Goal: Check status: Check status

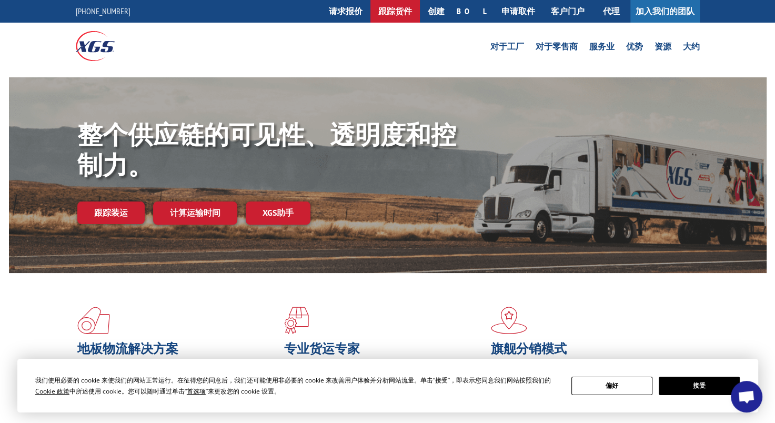
click at [420, 15] on link "跟踪货件" at bounding box center [395, 11] width 49 height 23
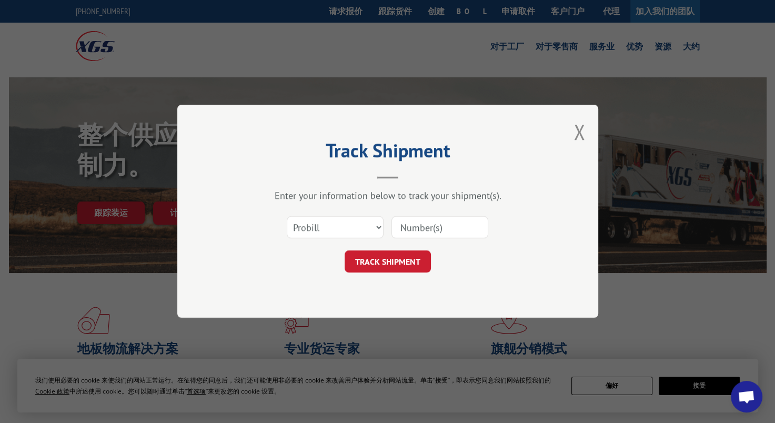
drag, startPoint x: 432, startPoint y: 225, endPoint x: 405, endPoint y: 225, distance: 26.8
click at [432, 225] on input at bounding box center [440, 228] width 97 height 22
click at [358, 226] on select "Select category... Probill BOL PO" at bounding box center [335, 228] width 97 height 22
select select "po"
click at [287, 217] on select "Select category... Probill BOL PO" at bounding box center [335, 228] width 97 height 22
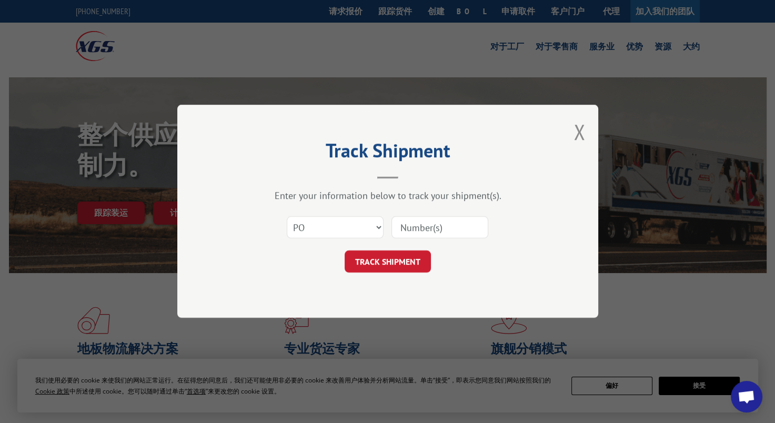
click at [440, 238] on div at bounding box center [440, 228] width 97 height 24
click at [447, 227] on input at bounding box center [440, 228] width 97 height 22
paste input "527953098"
type input "527953098"
click at [397, 263] on button "TRACK SHIPMENT" at bounding box center [388, 262] width 86 height 22
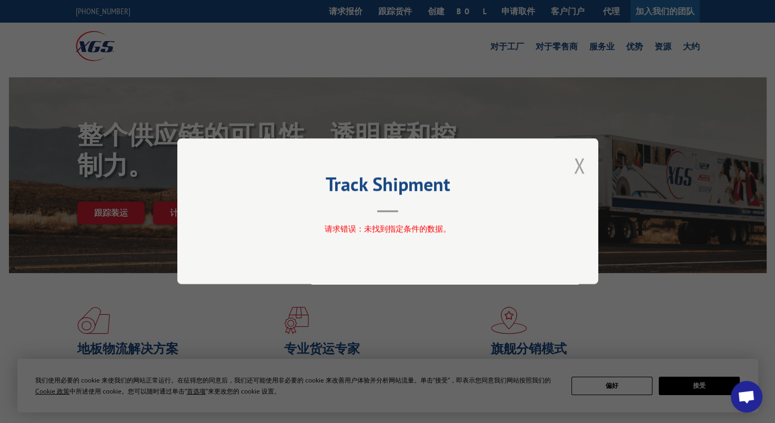
click at [580, 169] on button "Close modal" at bounding box center [580, 166] width 12 height 28
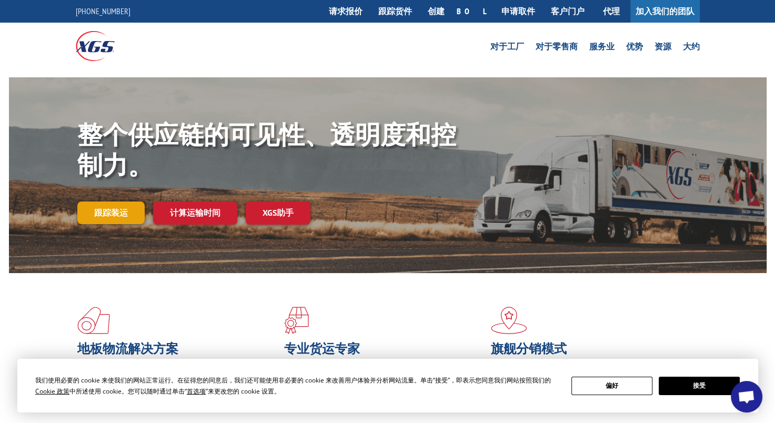
click at [107, 209] on link "跟踪装运" at bounding box center [110, 213] width 67 height 22
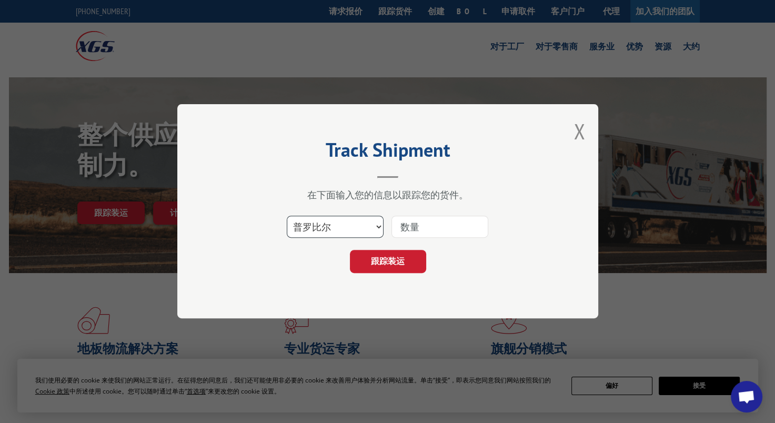
click at [336, 225] on select "选择类别... 普罗比尔 BOL 采购订单" at bounding box center [335, 227] width 97 height 22
select select "bol"
click at [287, 216] on select "选择类别... 普罗比尔 BOL 采购订单" at bounding box center [335, 227] width 97 height 22
click at [443, 230] on input at bounding box center [440, 227] width 97 height 22
paste input "527953098"
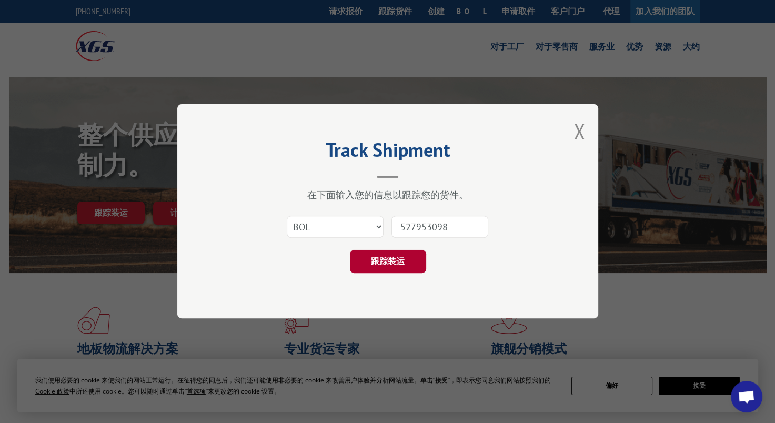
type input "527953098"
click at [385, 259] on button "跟踪装运" at bounding box center [388, 262] width 76 height 23
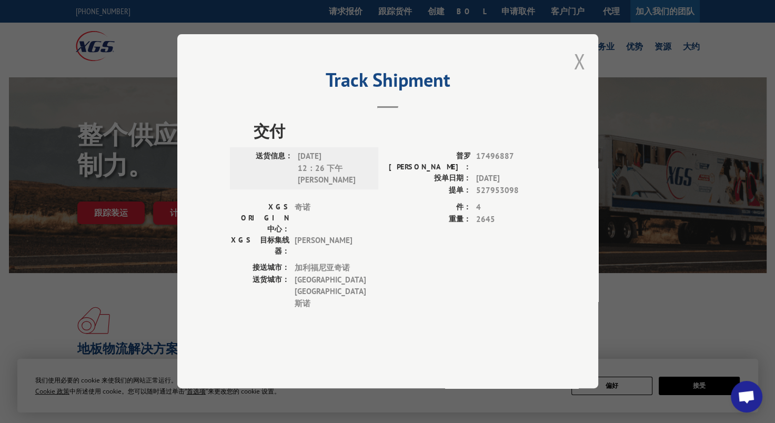
click at [577, 75] on button "Close modal" at bounding box center [580, 61] width 12 height 28
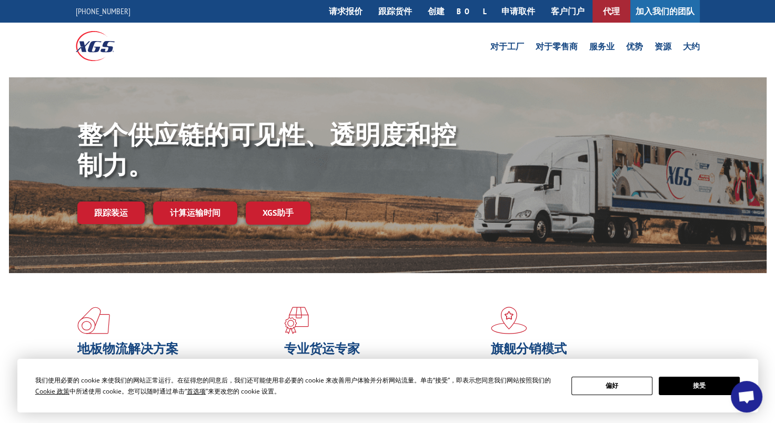
click at [615, 8] on link "代理" at bounding box center [612, 11] width 38 height 23
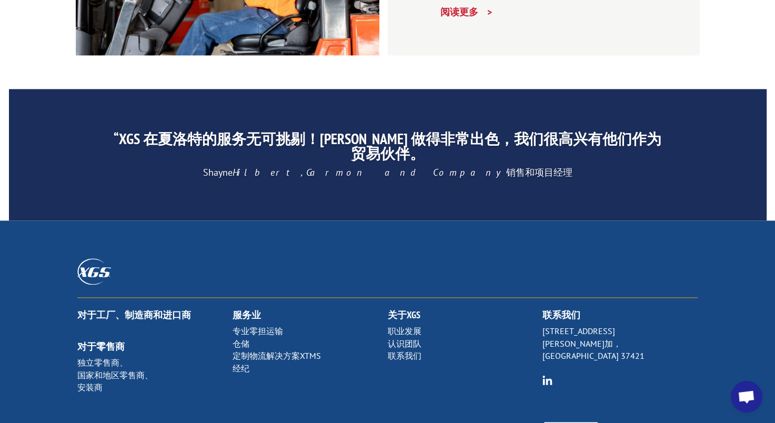
scroll to position [1526, 0]
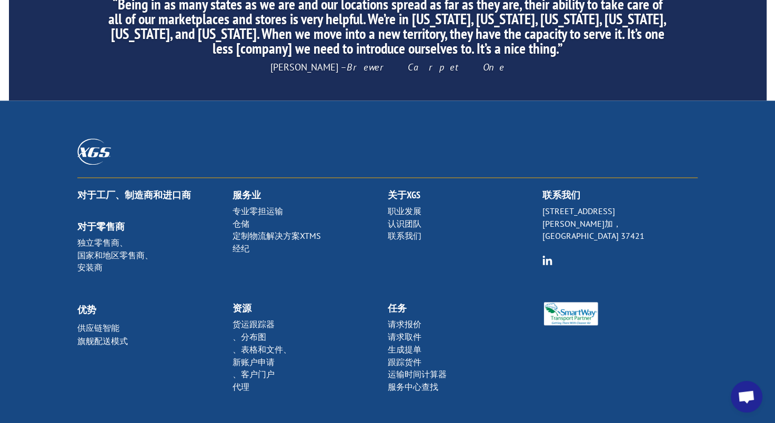
click at [258, 347] on link "、表格和文件、" at bounding box center [262, 349] width 59 height 11
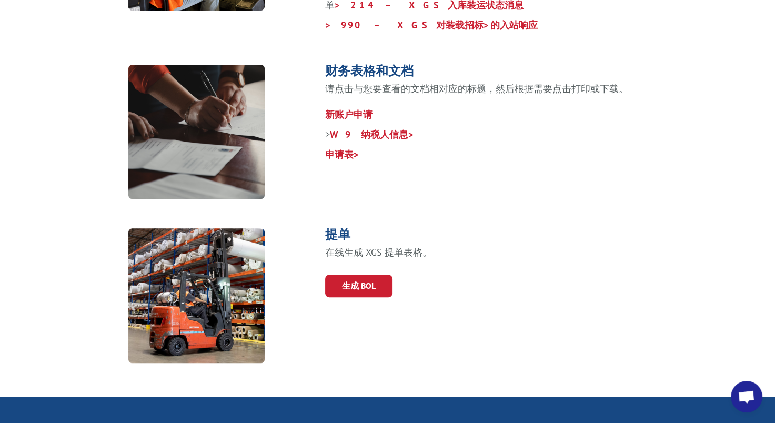
scroll to position [474, 0]
